Goal: Task Accomplishment & Management: Manage account settings

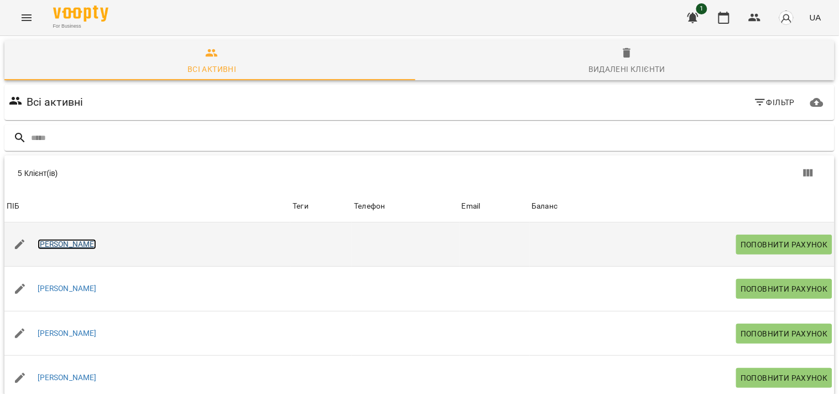
click at [65, 245] on link "[PERSON_NAME]" at bounding box center [67, 244] width 59 height 11
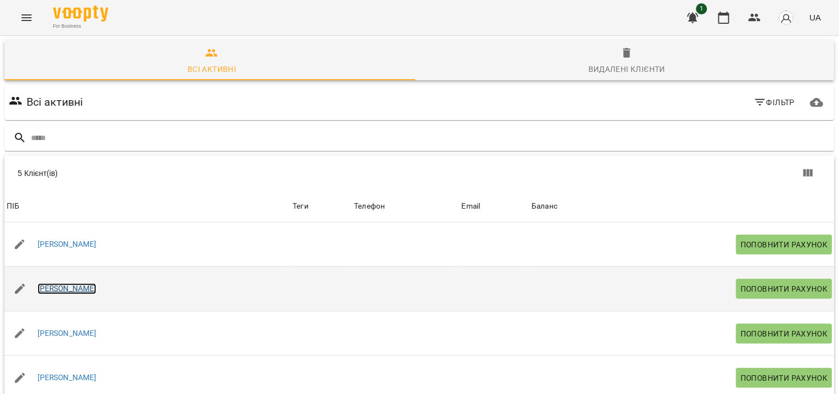
click at [59, 289] on link "[PERSON_NAME]" at bounding box center [67, 288] width 59 height 11
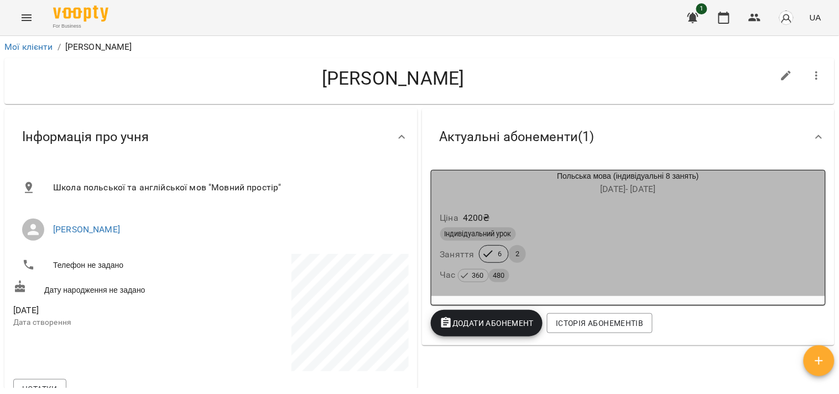
click at [660, 245] on div "Індивідуальний [DEMOGRAPHIC_DATA] 6 2 Час 360 480" at bounding box center [628, 255] width 381 height 60
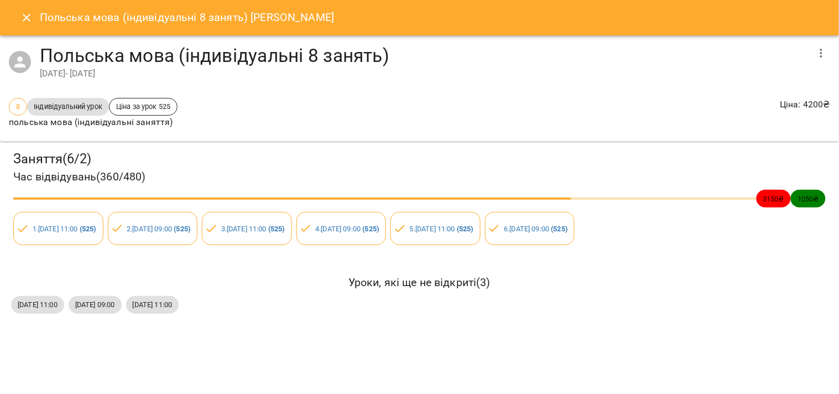
click at [25, 19] on icon "Close" at bounding box center [27, 18] width 8 height 8
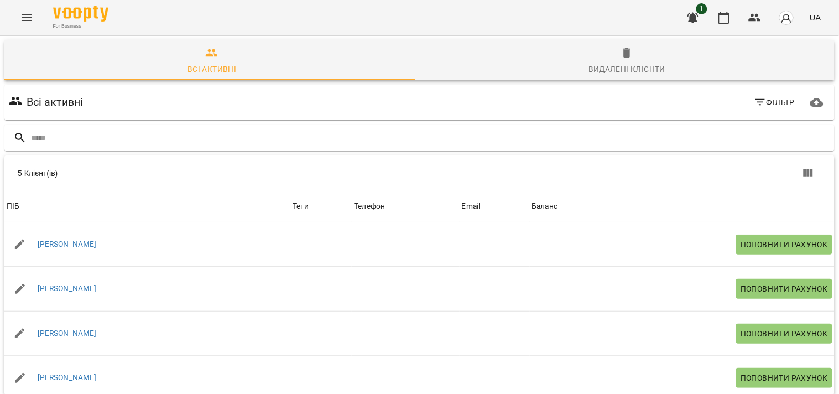
scroll to position [75, 0]
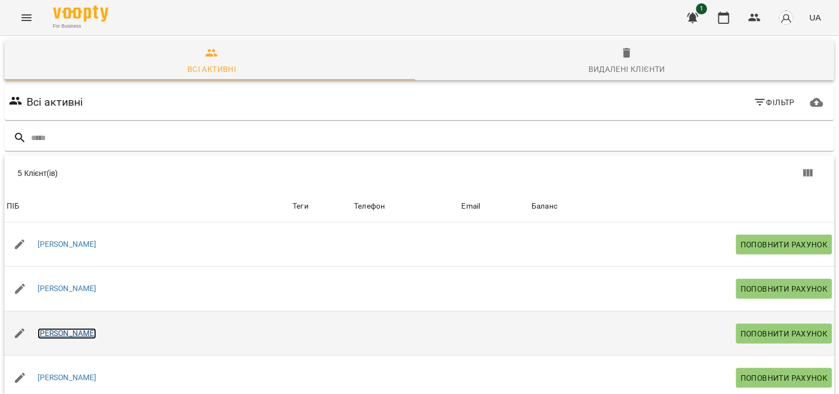
click at [78, 328] on link "[PERSON_NAME]" at bounding box center [67, 333] width 59 height 11
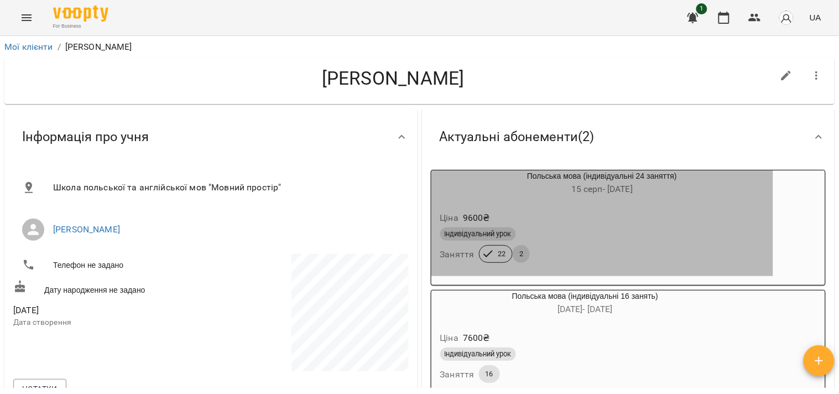
click at [598, 216] on div "Ціна 9600 ₴" at bounding box center [602, 218] width 328 height 20
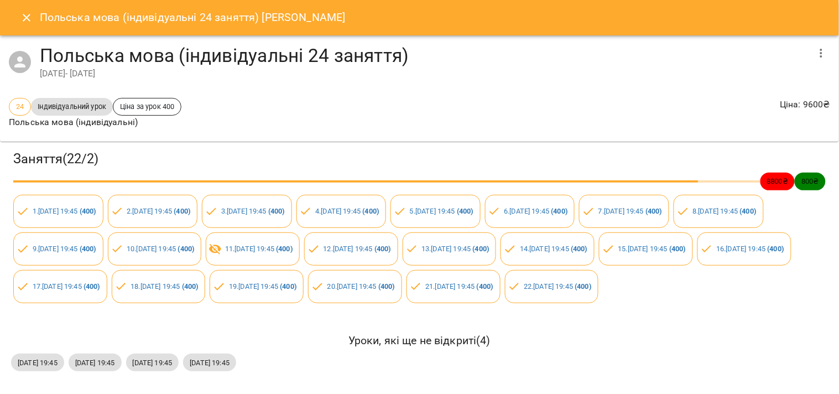
scroll to position [39, 0]
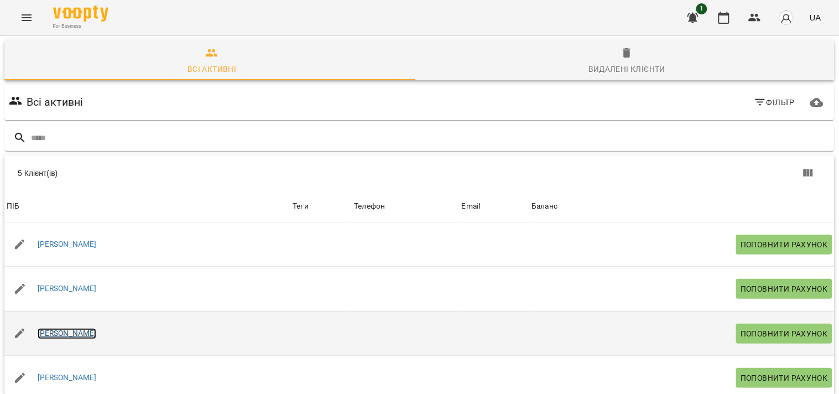
click at [75, 335] on link "[PERSON_NAME]" at bounding box center [67, 333] width 59 height 11
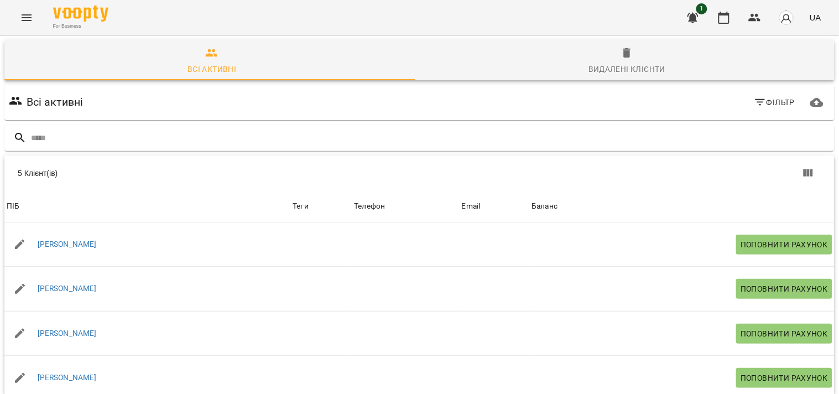
scroll to position [75, 0]
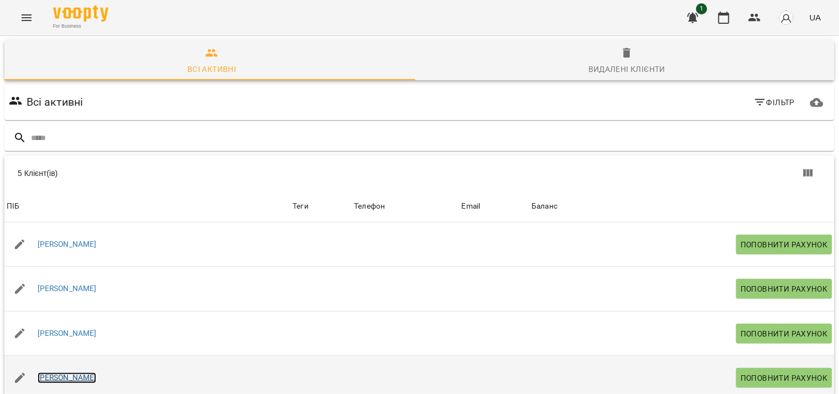
click at [69, 372] on link "[PERSON_NAME]" at bounding box center [67, 377] width 59 height 11
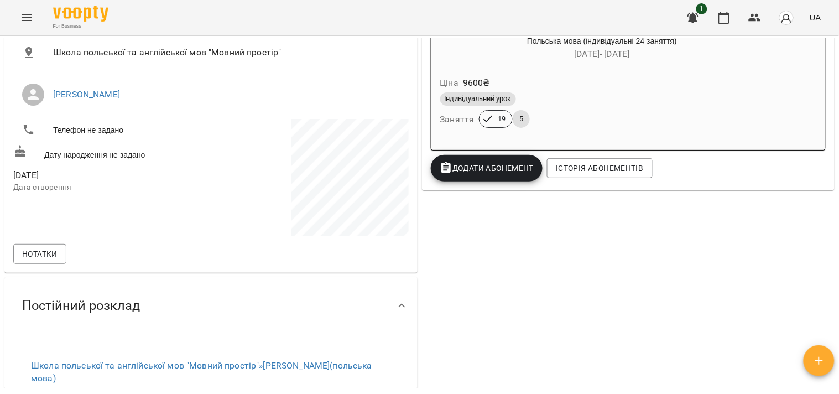
scroll to position [102, 0]
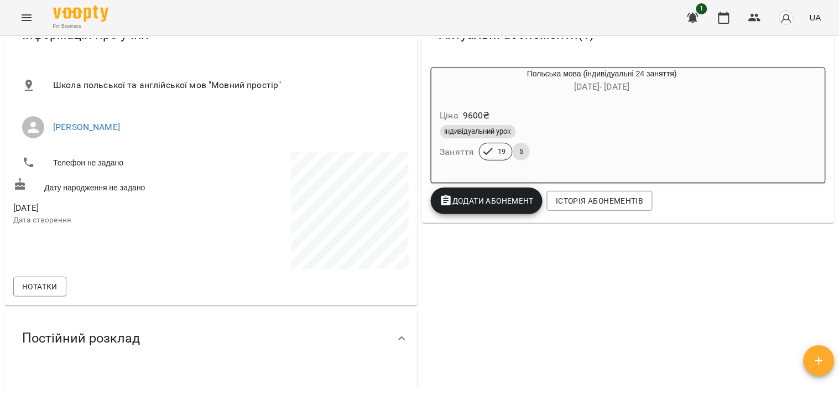
click at [556, 95] on h6 "[DATE] - [DATE]" at bounding box center [602, 86] width 342 height 15
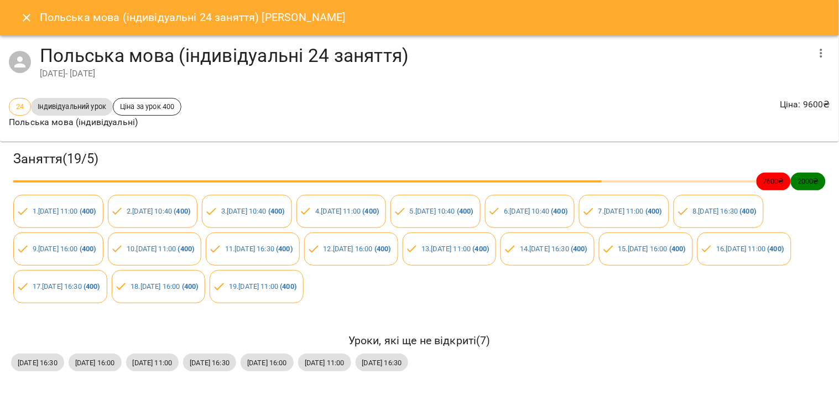
scroll to position [0, 0]
click at [27, 14] on icon "Close" at bounding box center [26, 17] width 13 height 13
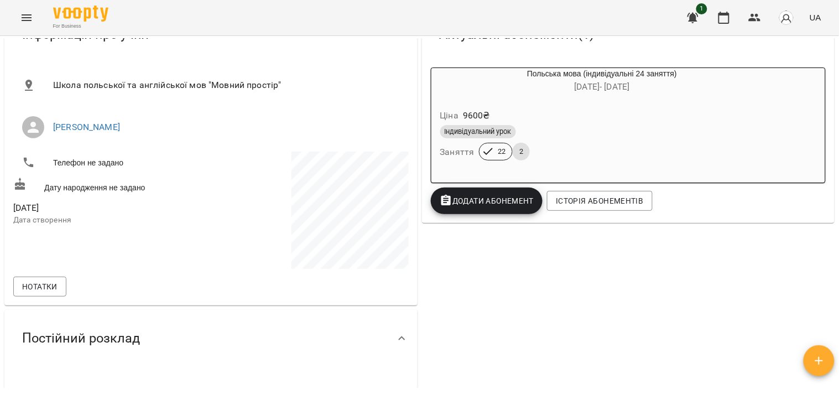
click at [560, 131] on div "Індивідуальний урок" at bounding box center [602, 131] width 324 height 13
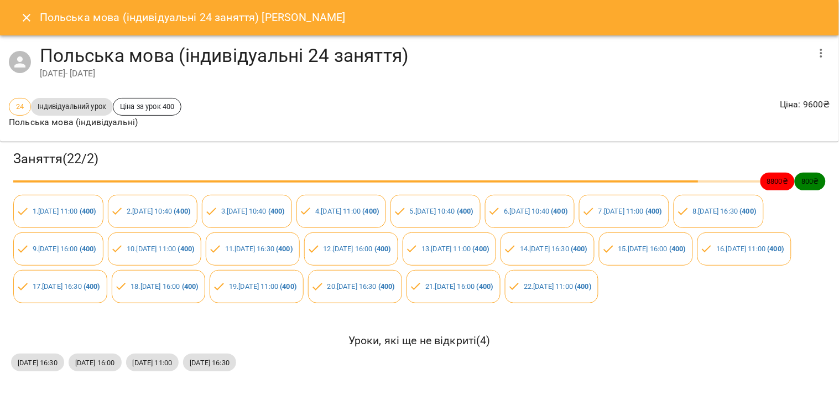
scroll to position [39, 0]
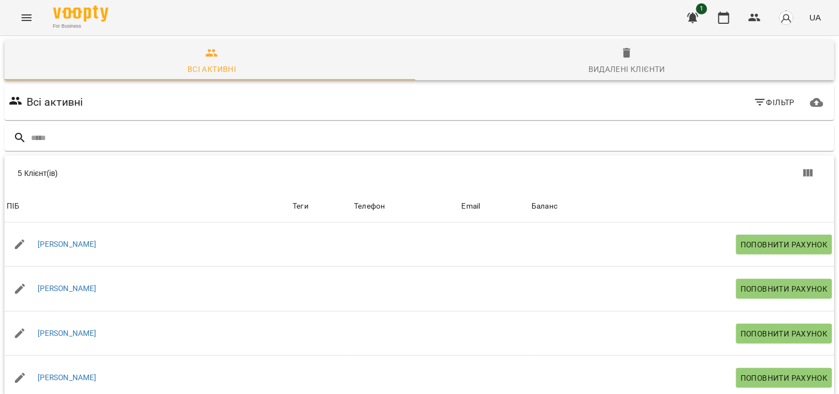
scroll to position [75, 0]
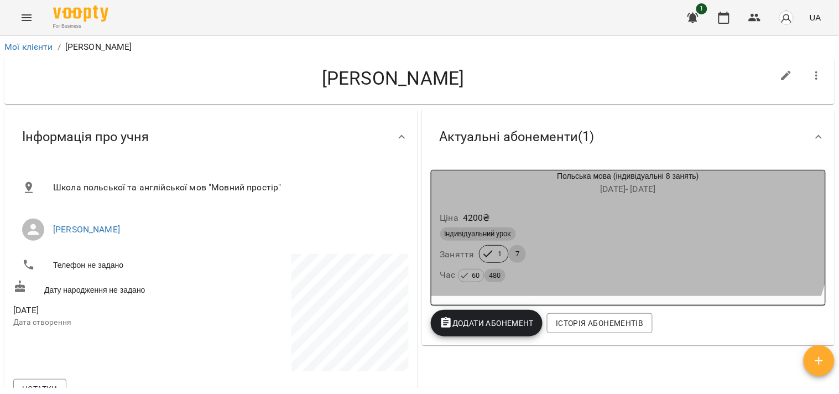
click at [603, 225] on div "Ціна 4200 ₴" at bounding box center [628, 218] width 381 height 20
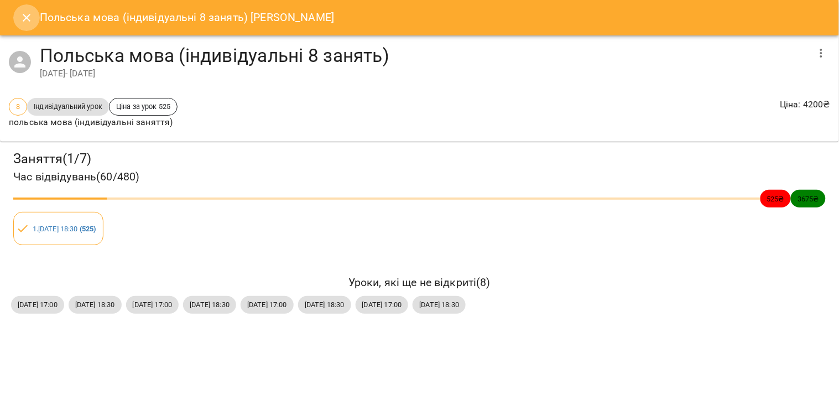
click at [31, 18] on icon "Close" at bounding box center [26, 17] width 13 height 13
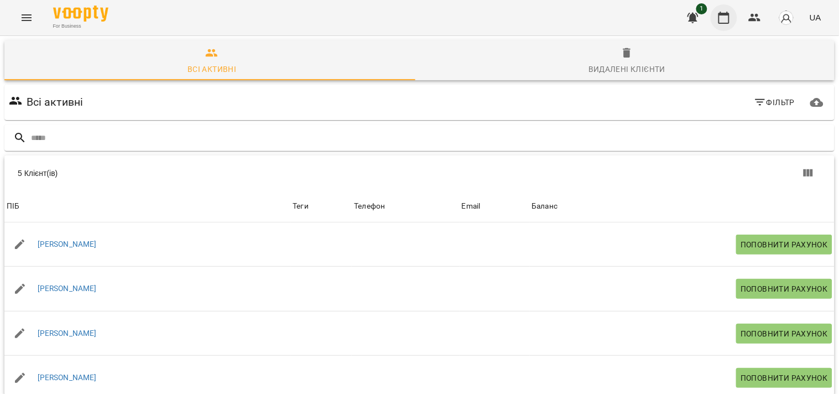
click at [720, 20] on icon "button" at bounding box center [723, 18] width 11 height 12
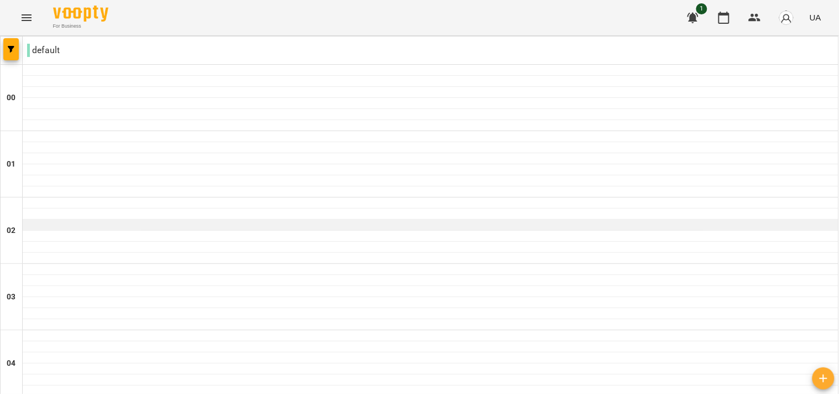
scroll to position [643, 0]
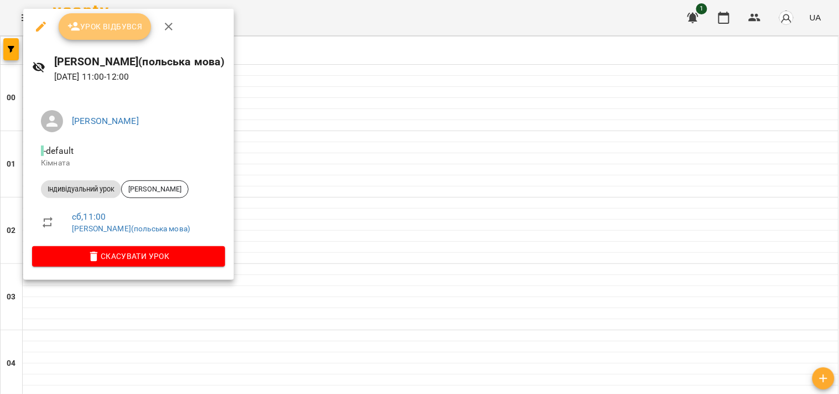
click at [94, 29] on span "Урок відбувся" at bounding box center [104, 26] width 75 height 13
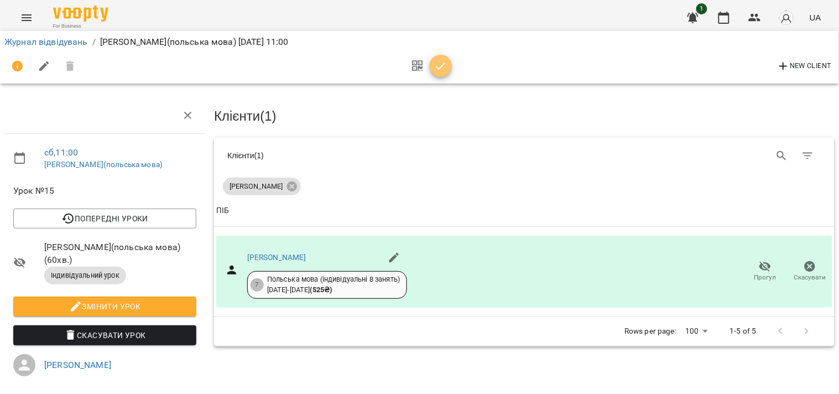
click at [439, 66] on icon "button" at bounding box center [440, 66] width 13 height 13
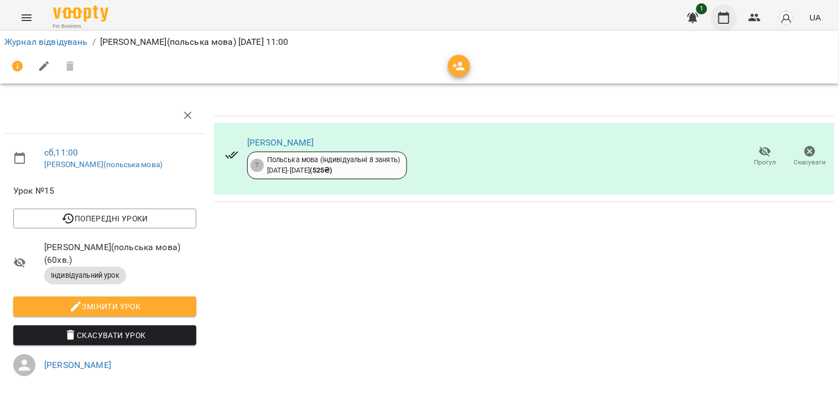
click at [723, 14] on icon "button" at bounding box center [723, 18] width 11 height 12
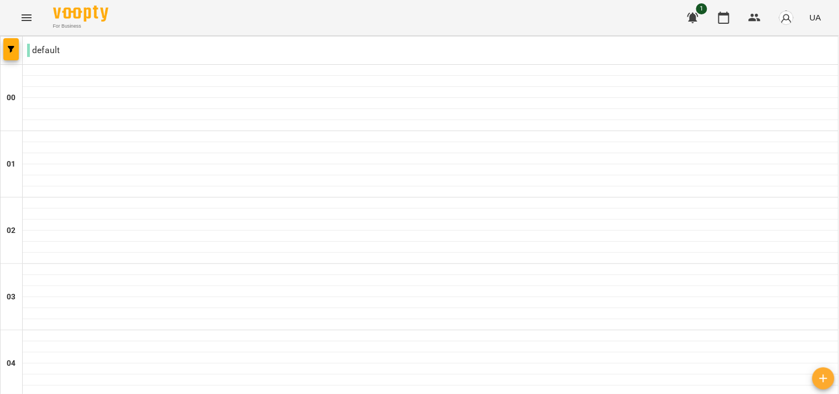
type input "**********"
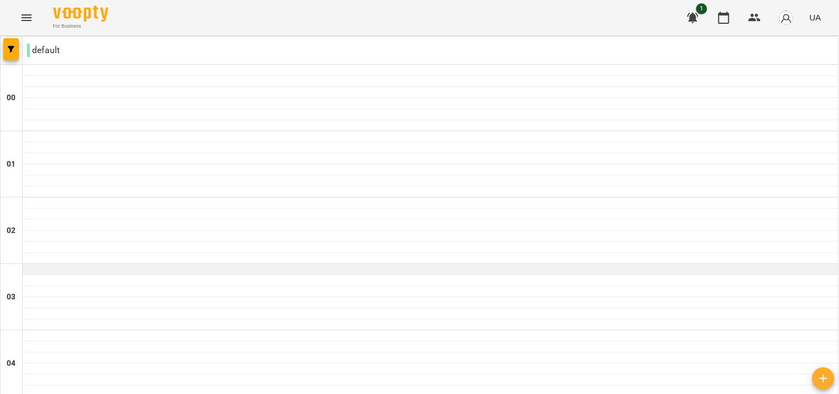
scroll to position [1204, 0]
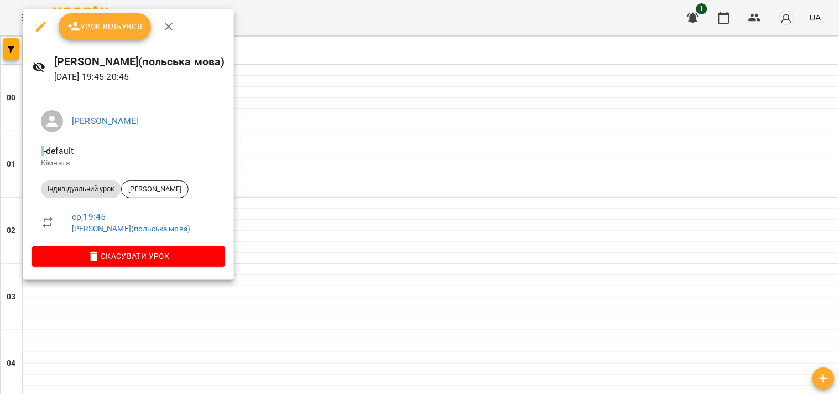
click at [100, 35] on button "Урок відбувся" at bounding box center [105, 26] width 93 height 27
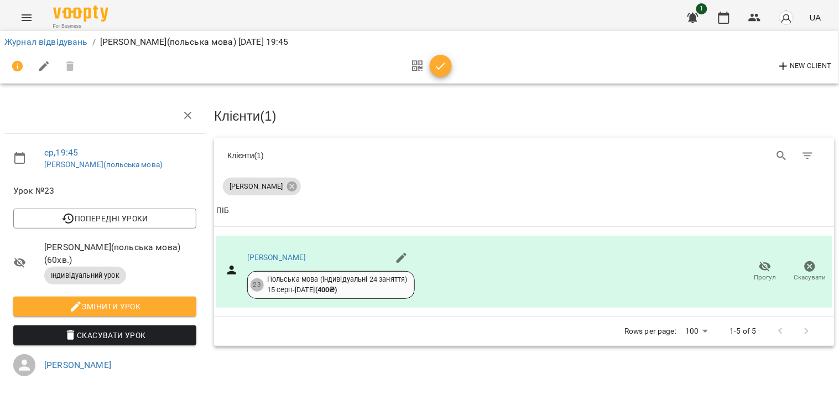
click at [446, 64] on icon "button" at bounding box center [440, 66] width 13 height 13
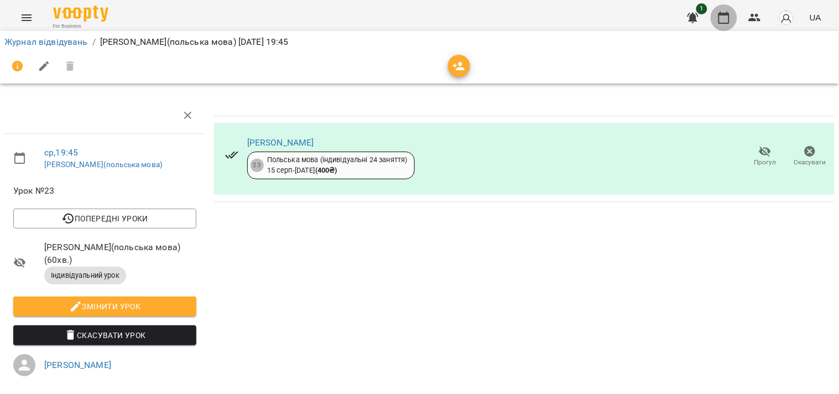
click at [723, 17] on icon "button" at bounding box center [723, 17] width 13 height 13
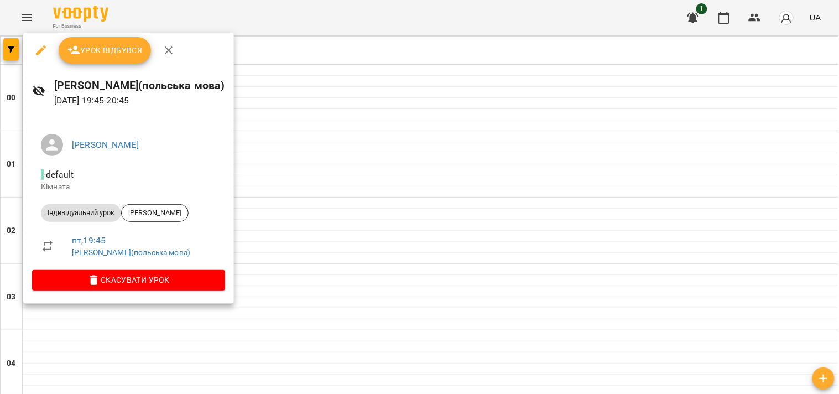
click at [106, 55] on span "Урок відбувся" at bounding box center [104, 50] width 75 height 13
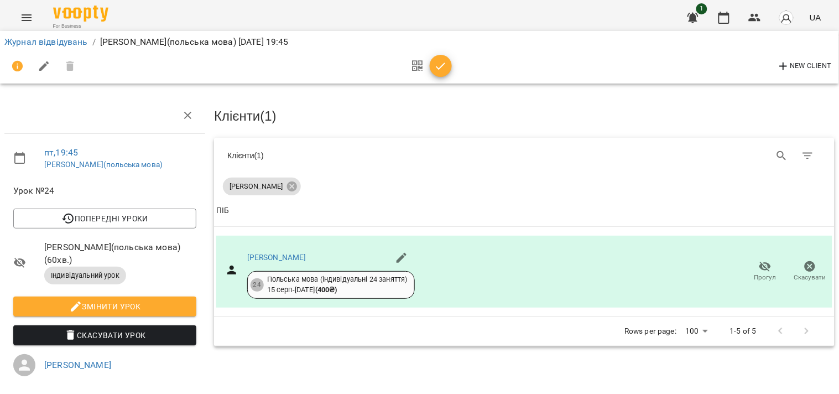
click at [441, 61] on icon "button" at bounding box center [440, 66] width 13 height 13
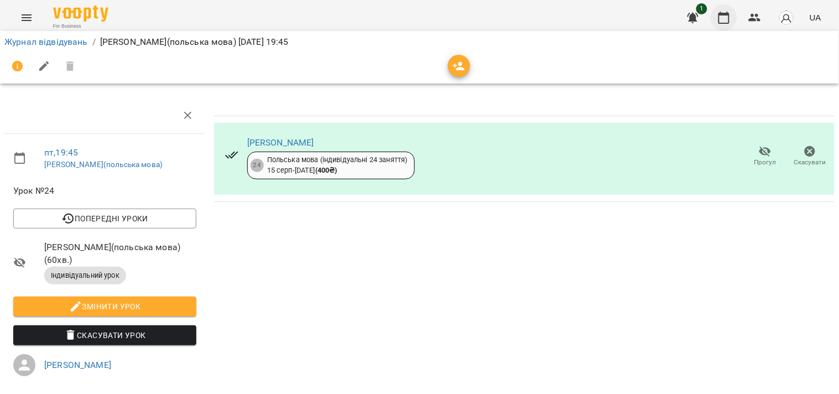
click at [719, 22] on icon "button" at bounding box center [723, 17] width 13 height 13
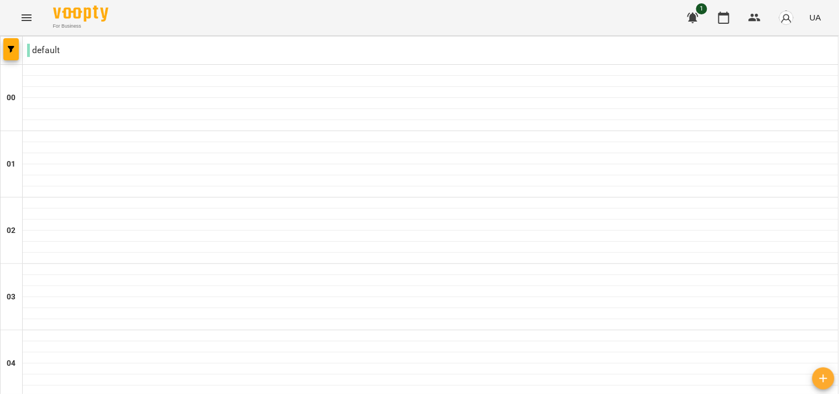
type input "**********"
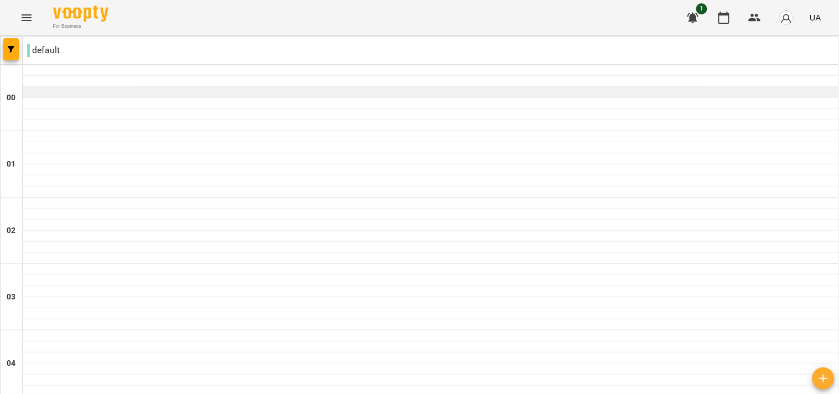
scroll to position [966, 0]
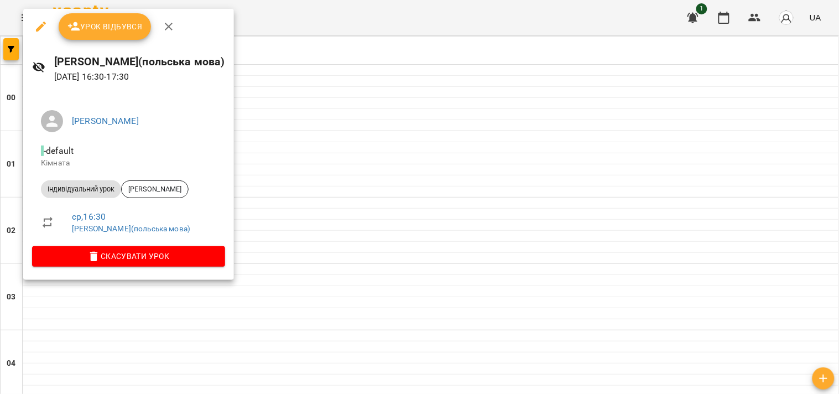
click at [96, 34] on button "Урок відбувся" at bounding box center [105, 26] width 93 height 27
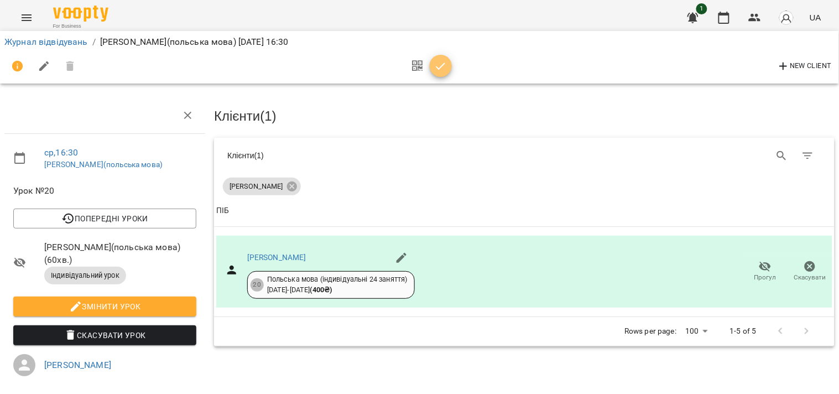
click at [441, 65] on icon "button" at bounding box center [440, 65] width 9 height 7
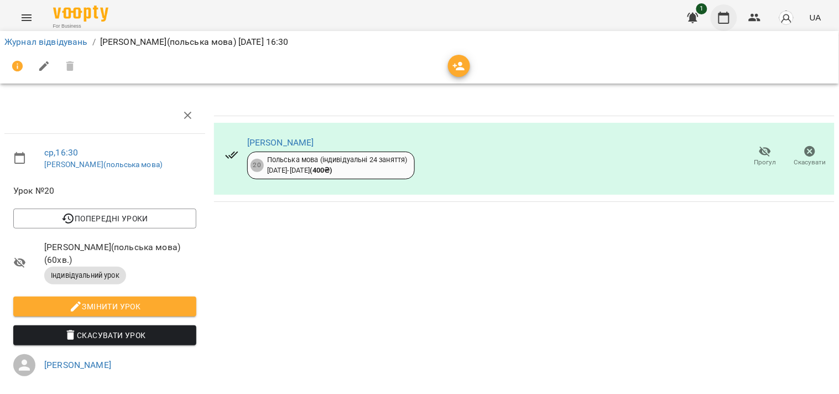
click at [731, 22] on icon "button" at bounding box center [723, 17] width 13 height 13
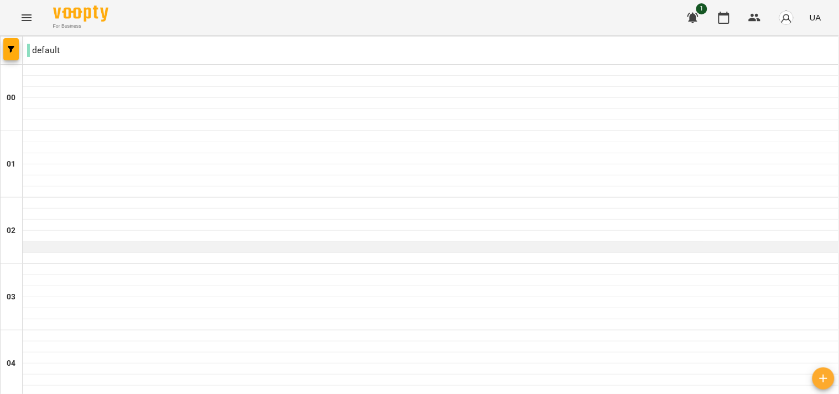
scroll to position [1008, 0]
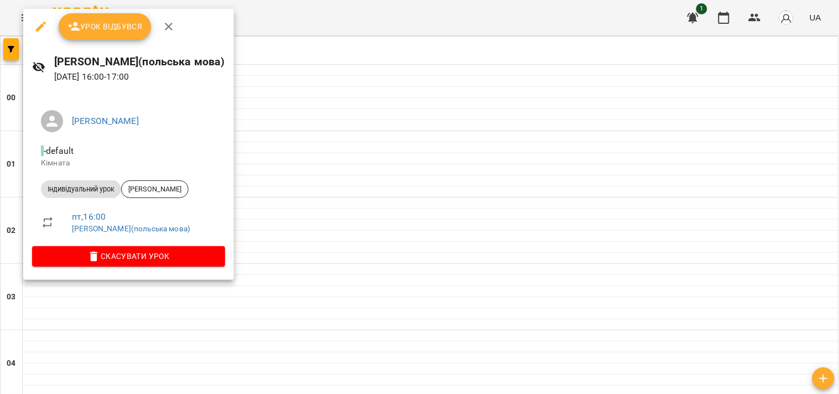
click at [108, 15] on button "Урок відбувся" at bounding box center [105, 26] width 93 height 27
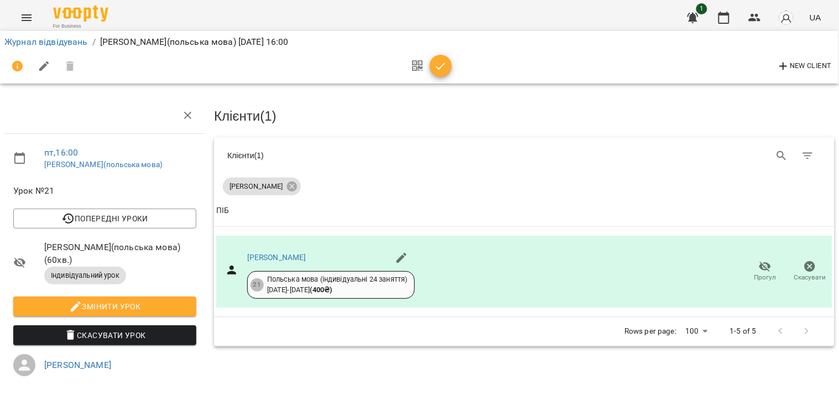
click at [440, 58] on button "button" at bounding box center [441, 66] width 22 height 22
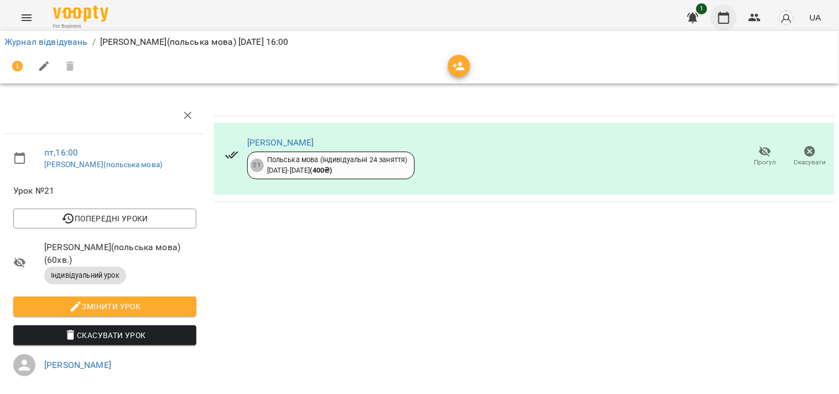
click at [718, 15] on icon "button" at bounding box center [723, 17] width 13 height 13
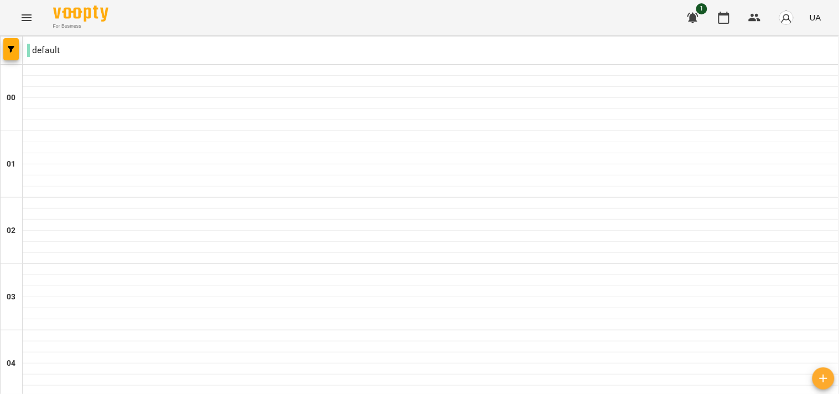
type input "**********"
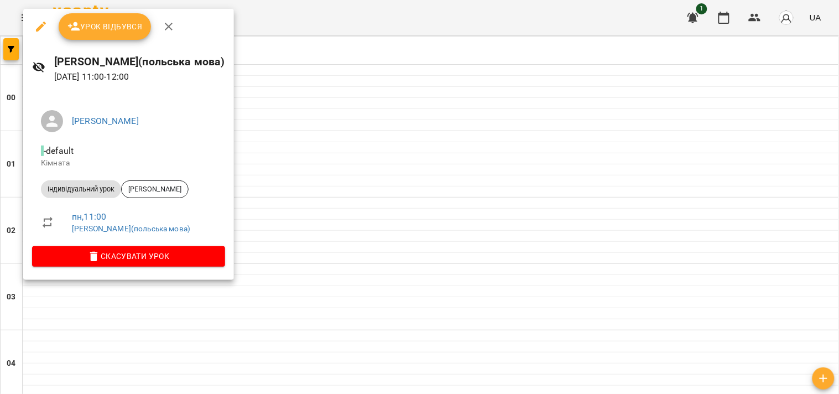
click at [113, 34] on button "Урок відбувся" at bounding box center [105, 26] width 93 height 27
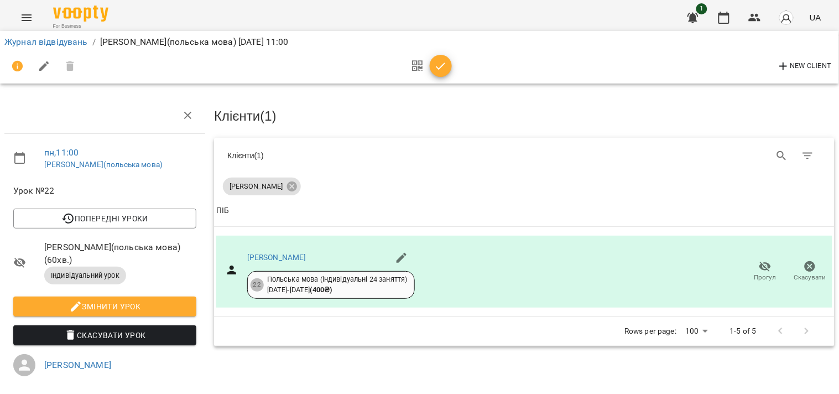
click at [445, 56] on button "button" at bounding box center [441, 66] width 22 height 22
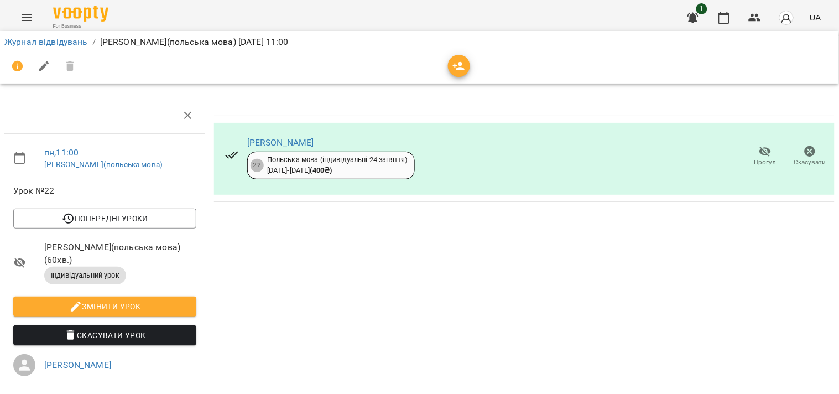
scroll to position [4, 0]
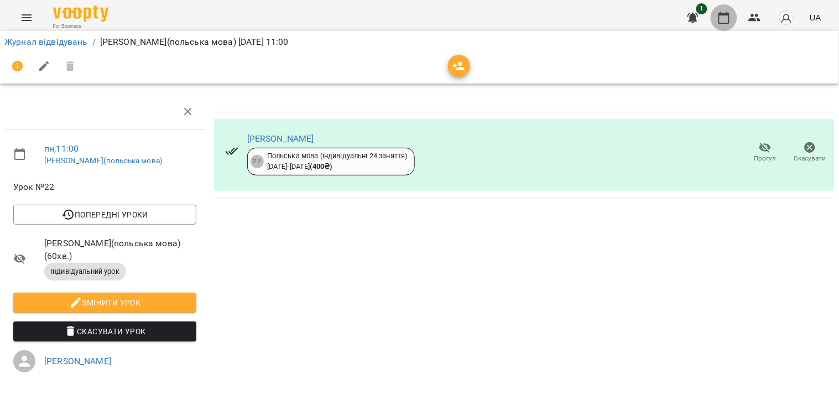
click at [733, 18] on button "button" at bounding box center [724, 17] width 27 height 27
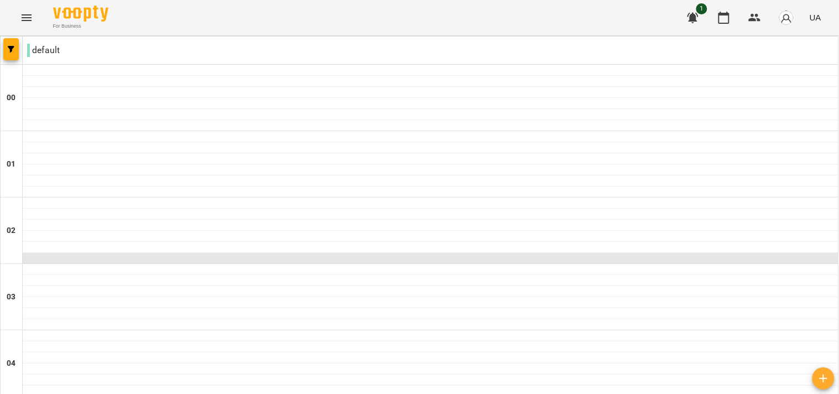
scroll to position [1028, 0]
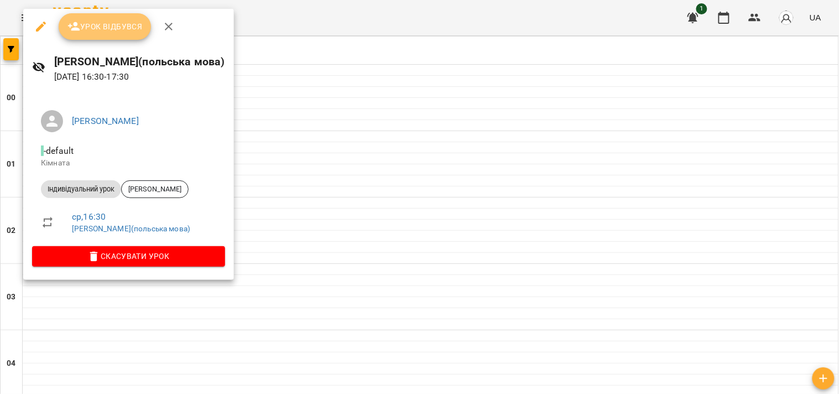
click at [107, 28] on span "Урок відбувся" at bounding box center [104, 26] width 75 height 13
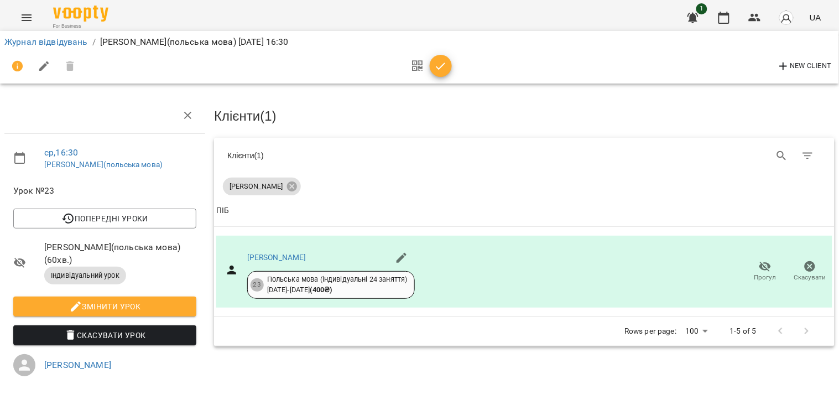
click at [437, 63] on icon "button" at bounding box center [440, 66] width 13 height 13
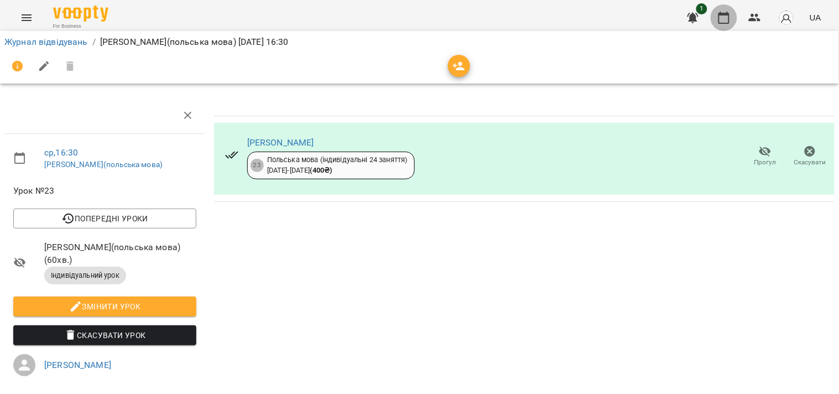
click at [721, 19] on icon "button" at bounding box center [723, 17] width 13 height 13
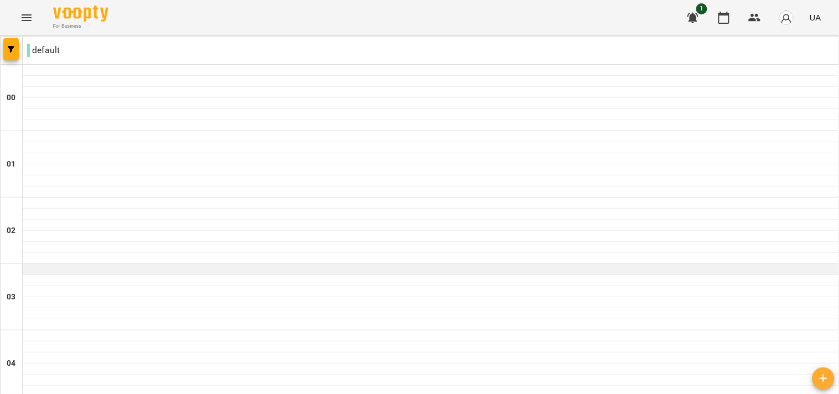
scroll to position [1024, 0]
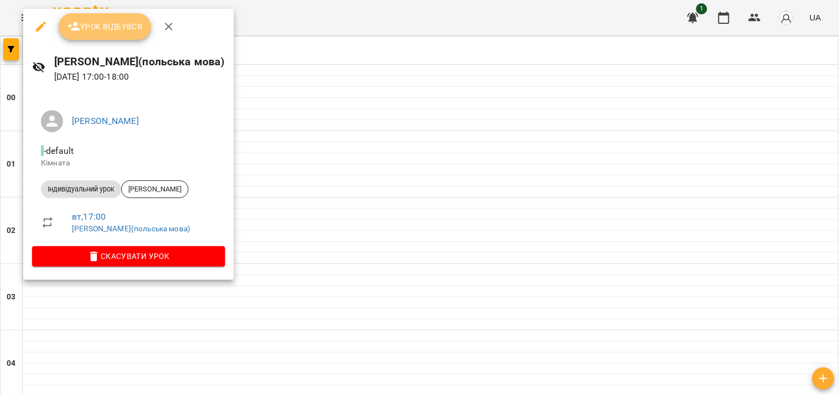
click at [95, 23] on span "Урок відбувся" at bounding box center [104, 26] width 75 height 13
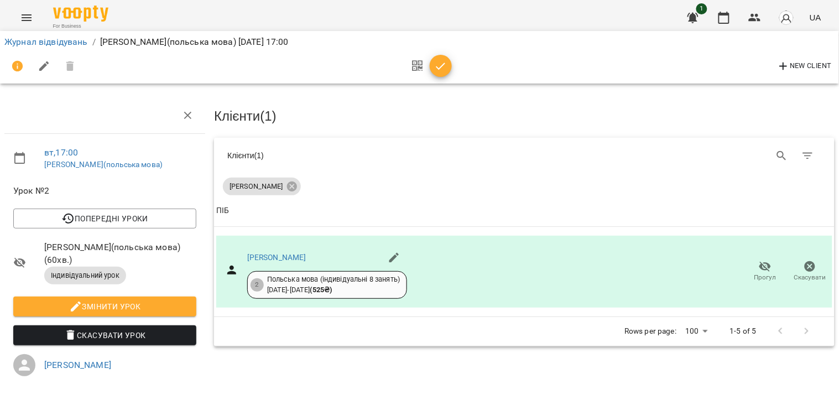
click at [440, 62] on icon "button" at bounding box center [440, 66] width 13 height 13
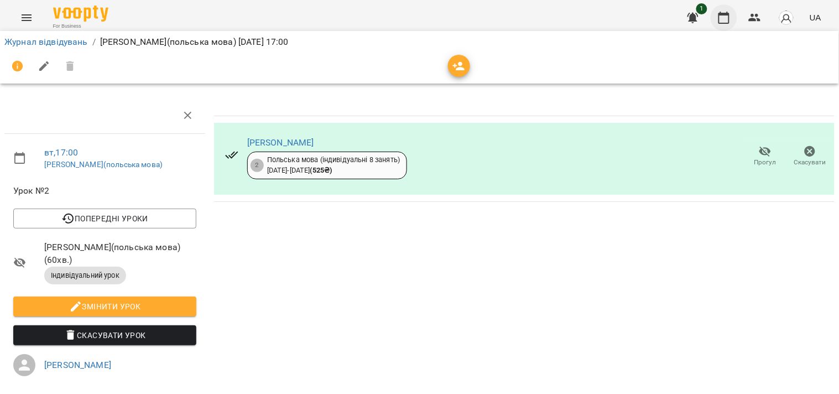
click at [732, 11] on button "button" at bounding box center [724, 17] width 27 height 27
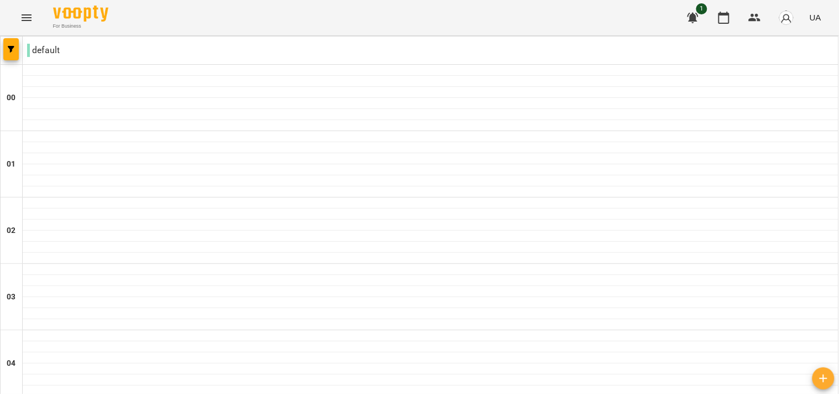
scroll to position [1036, 0]
click at [727, 22] on icon "button" at bounding box center [723, 17] width 13 height 13
click at [760, 15] on icon "button" at bounding box center [754, 17] width 13 height 13
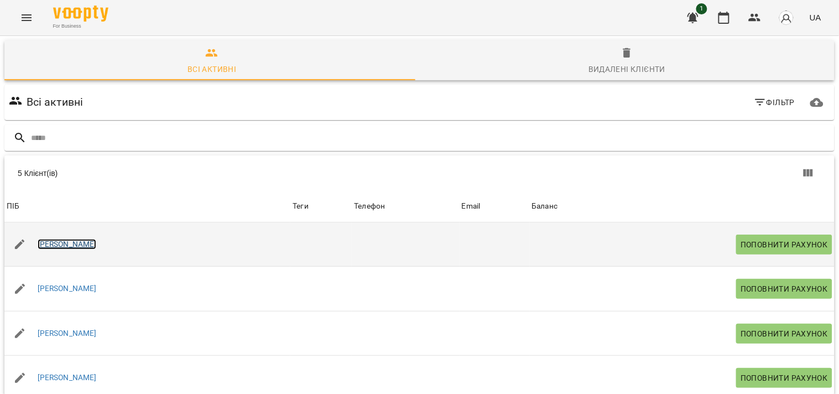
click at [65, 246] on link "[PERSON_NAME]" at bounding box center [67, 244] width 59 height 11
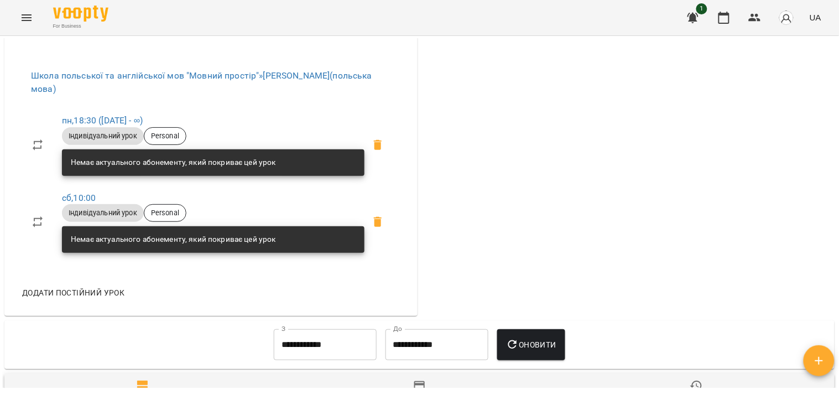
scroll to position [389, 0]
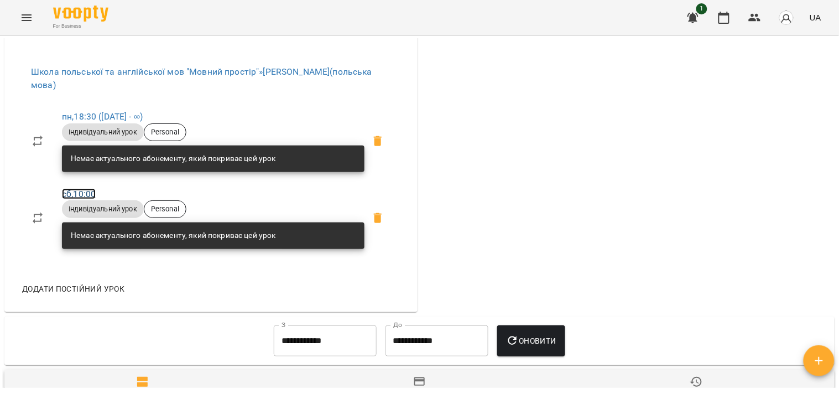
click at [89, 192] on link "сб , 10:00" at bounding box center [79, 194] width 34 height 11
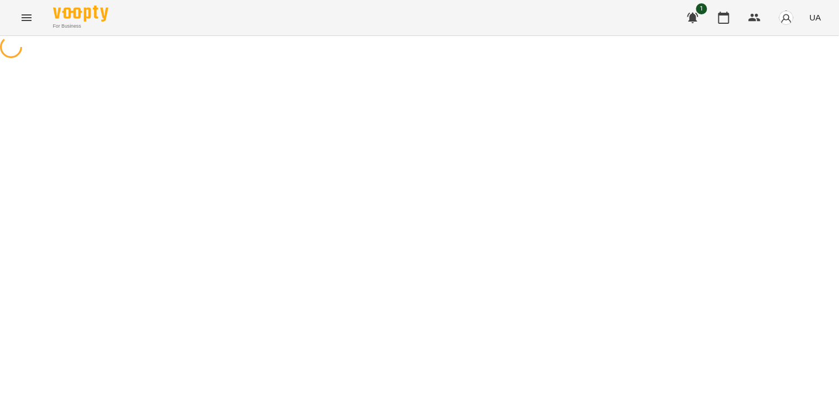
select select "*"
select select "**********"
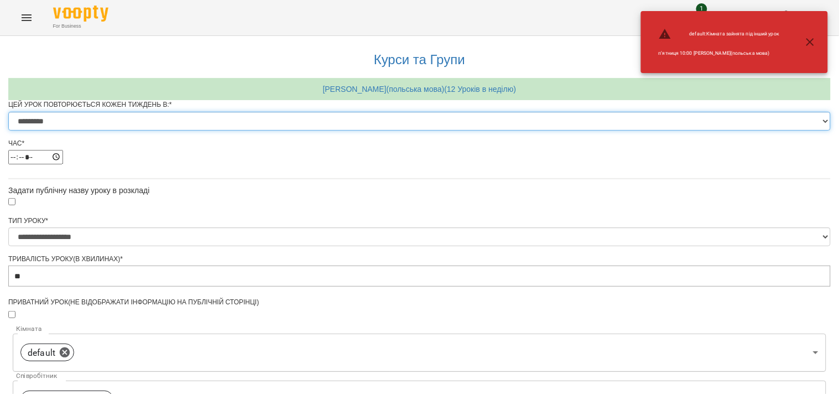
click at [354, 131] on select "********* ******** ****** ****** ******** ****** ******" at bounding box center [419, 121] width 822 height 19
select select "*"
click at [282, 131] on select "********* ******** ****** ****** ******** ****** ******" at bounding box center [419, 121] width 822 height 19
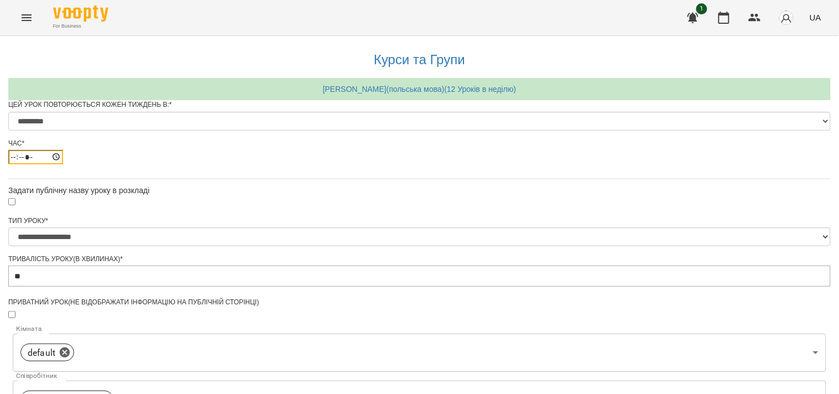
click at [63, 164] on input "*****" at bounding box center [35, 157] width 55 height 14
type input "*****"
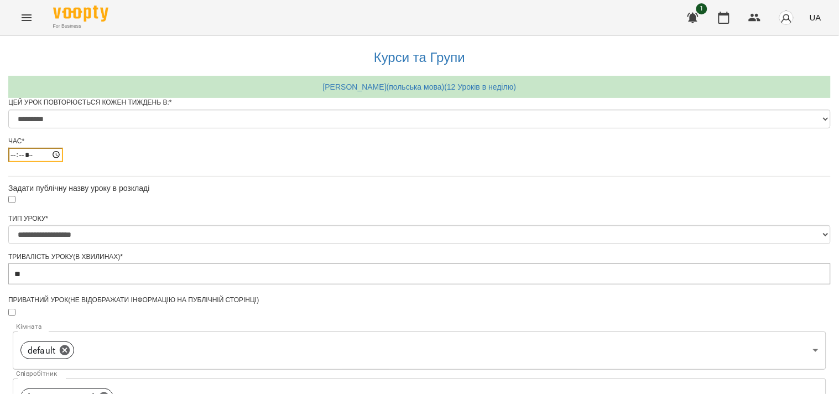
scroll to position [441, 0]
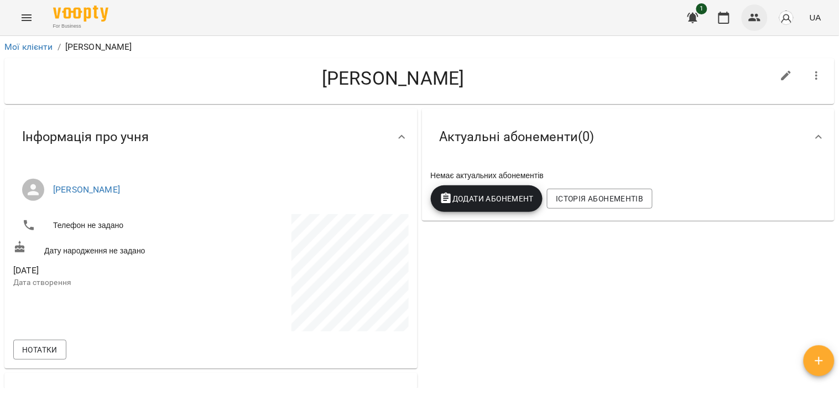
click at [760, 20] on icon "button" at bounding box center [755, 18] width 12 height 8
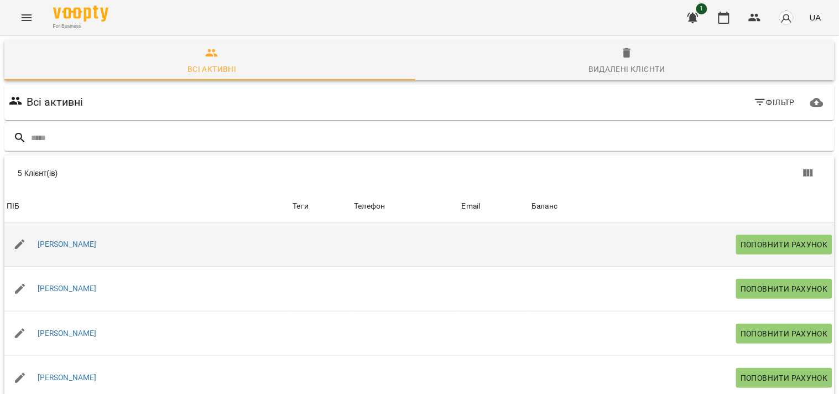
scroll to position [75, 0]
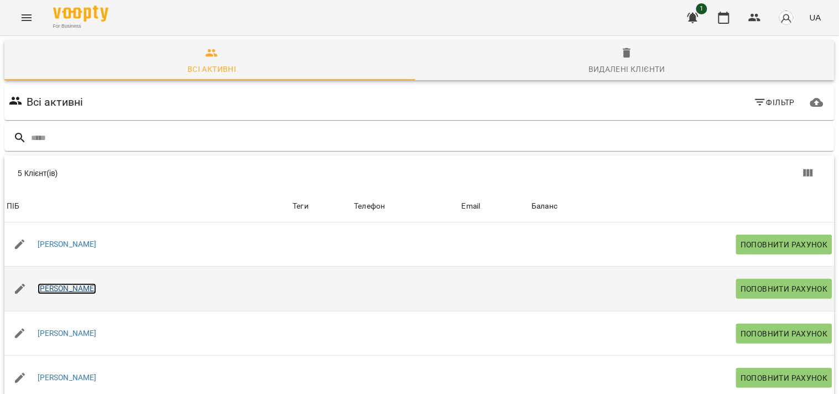
click at [79, 283] on link "[PERSON_NAME]" at bounding box center [67, 288] width 59 height 11
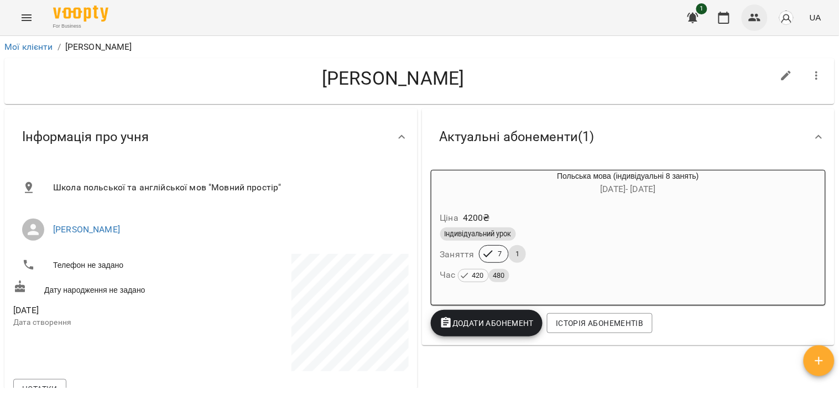
click at [753, 17] on icon "button" at bounding box center [755, 18] width 12 height 8
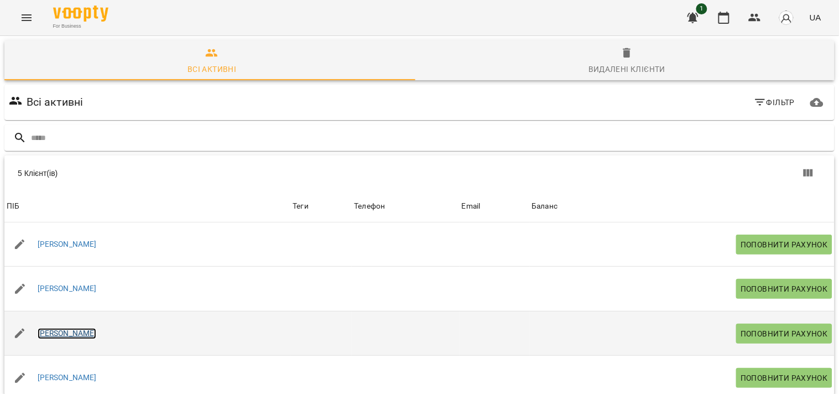
click at [77, 336] on link "[PERSON_NAME]" at bounding box center [67, 333] width 59 height 11
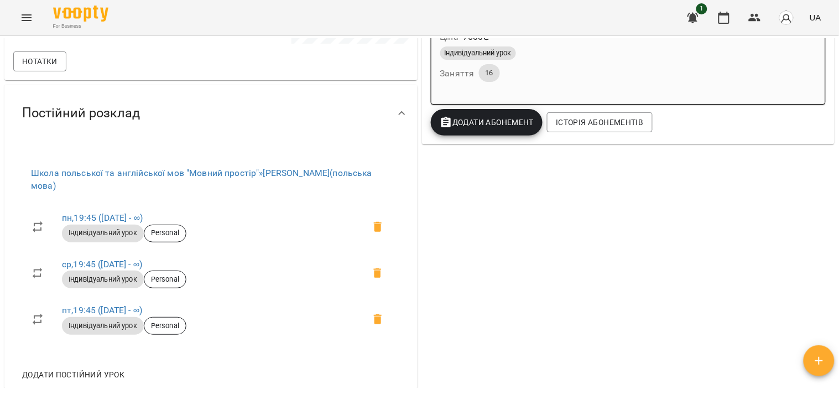
scroll to position [332, 0]
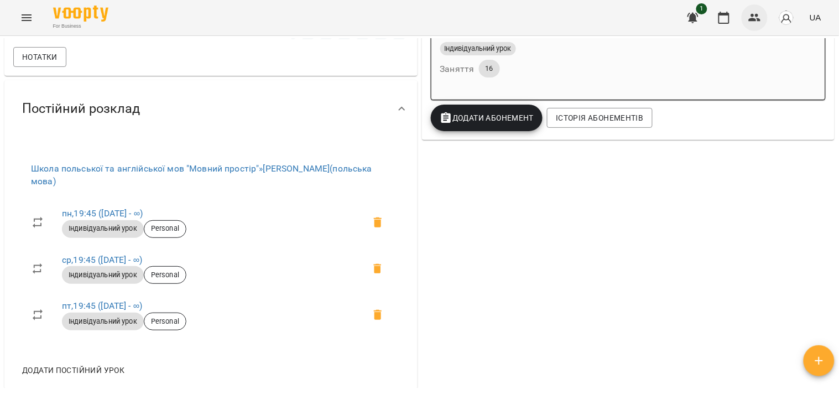
click at [751, 17] on icon "button" at bounding box center [754, 17] width 13 height 13
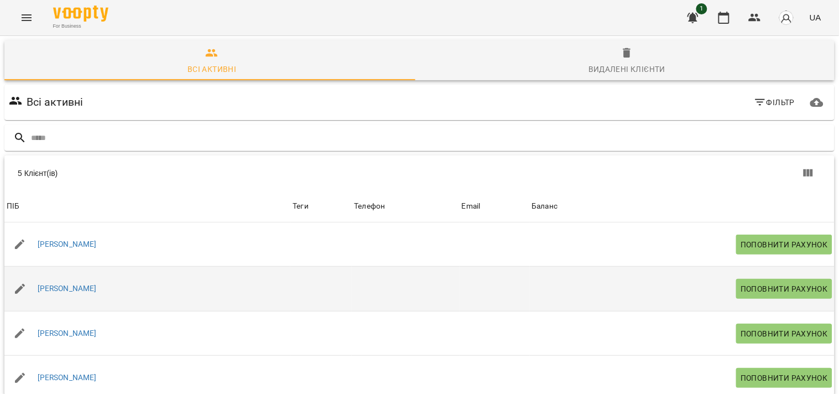
scroll to position [75, 0]
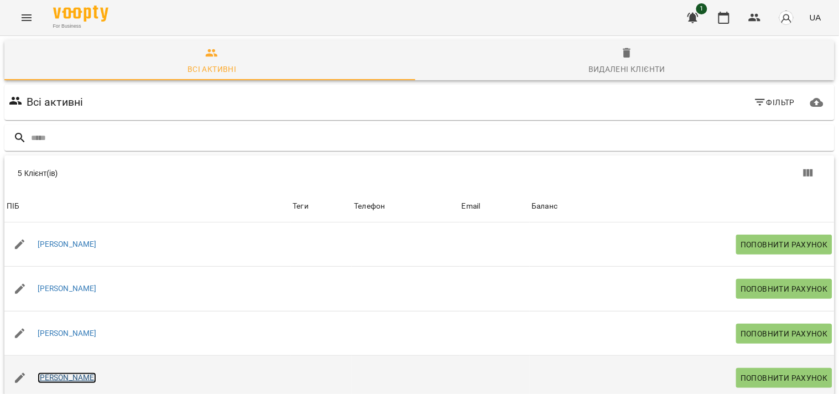
click at [76, 372] on link "[PERSON_NAME]" at bounding box center [67, 377] width 59 height 11
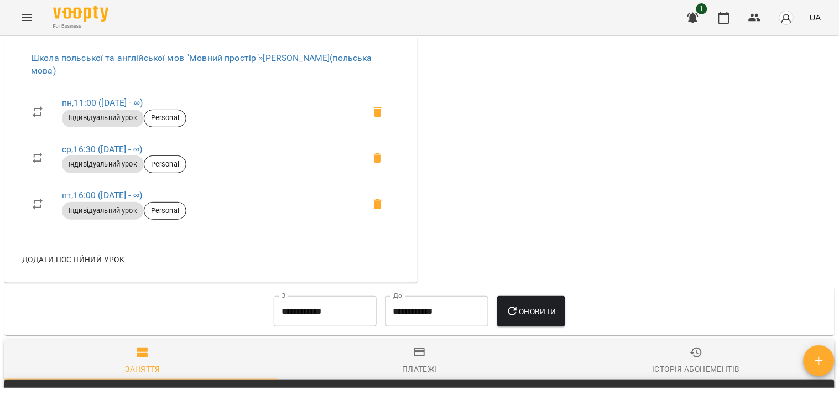
scroll to position [410, 0]
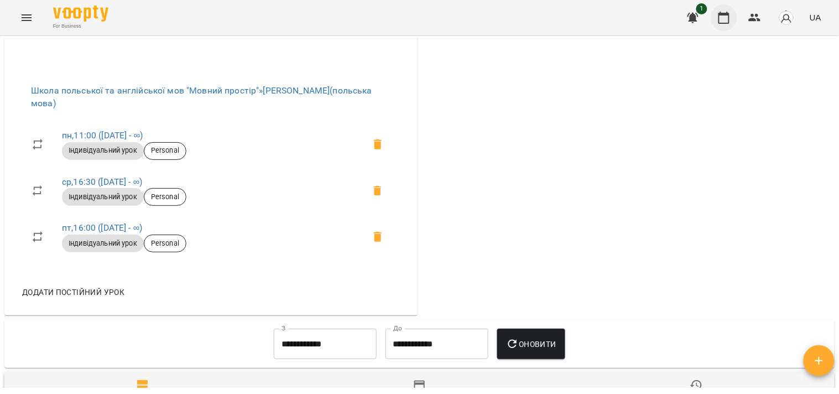
click at [727, 21] on icon "button" at bounding box center [723, 17] width 13 height 13
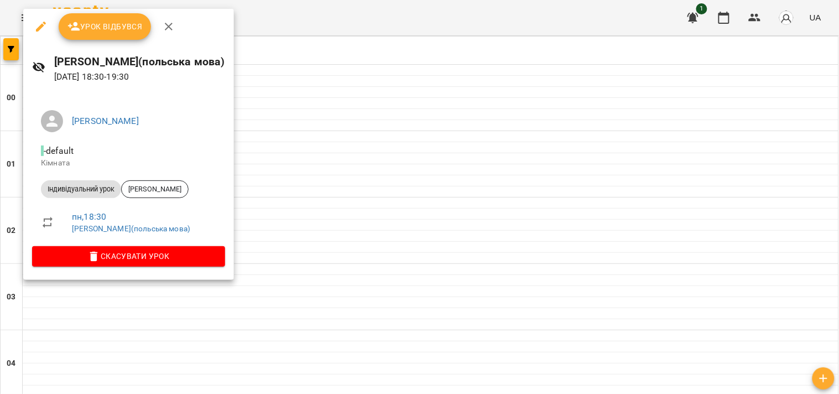
click at [620, 7] on div at bounding box center [419, 197] width 839 height 394
